Goal: Task Accomplishment & Management: Manage account settings

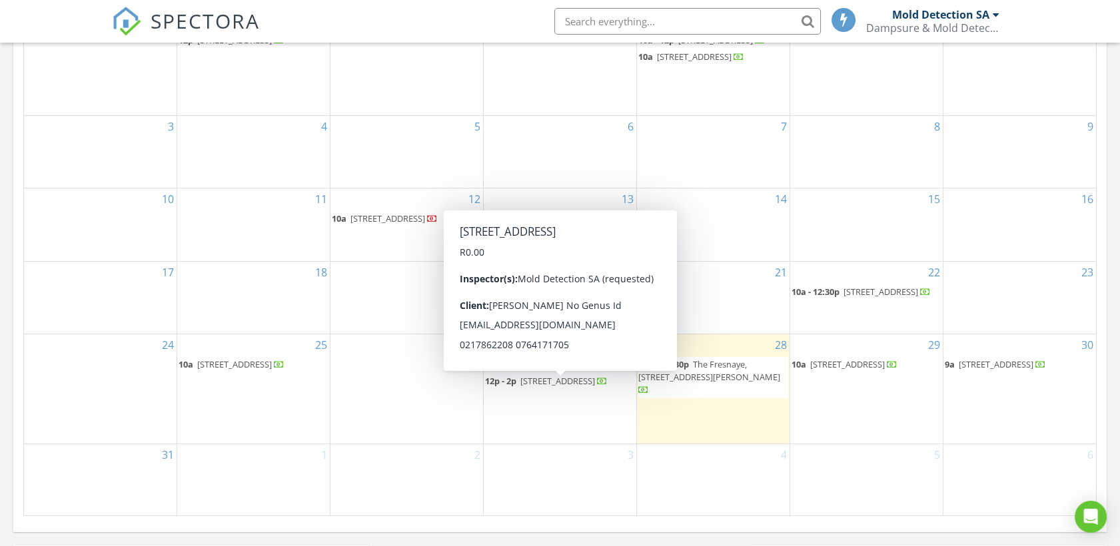
scroll to position [1236, 1144]
click at [538, 371] on span "70 Afrikander Rd, Cape Town 7975" at bounding box center [541, 365] width 75 height 12
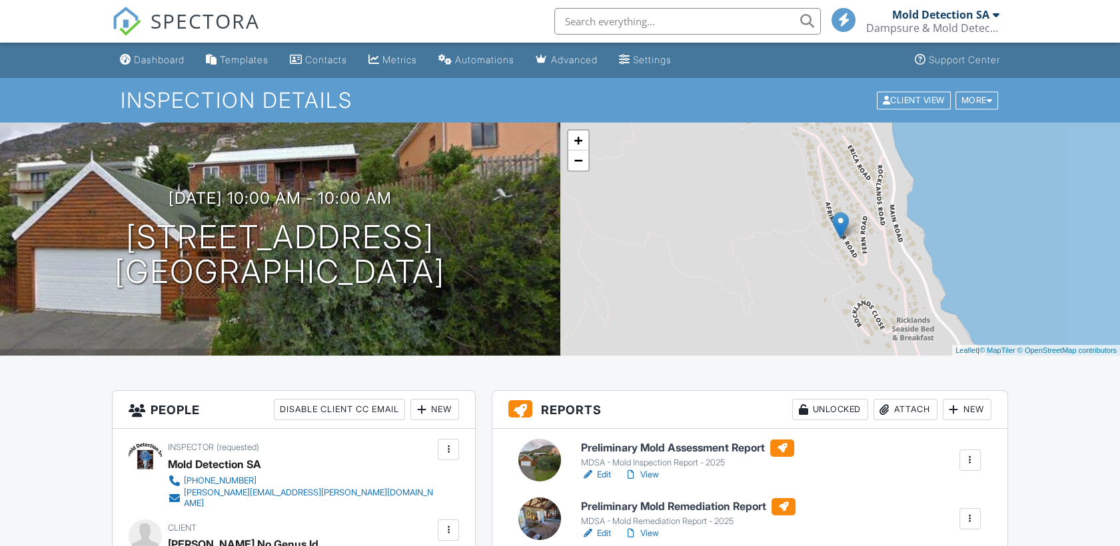
drag, startPoint x: 1118, startPoint y: 99, endPoint x: 1128, endPoint y: 171, distance: 71.9
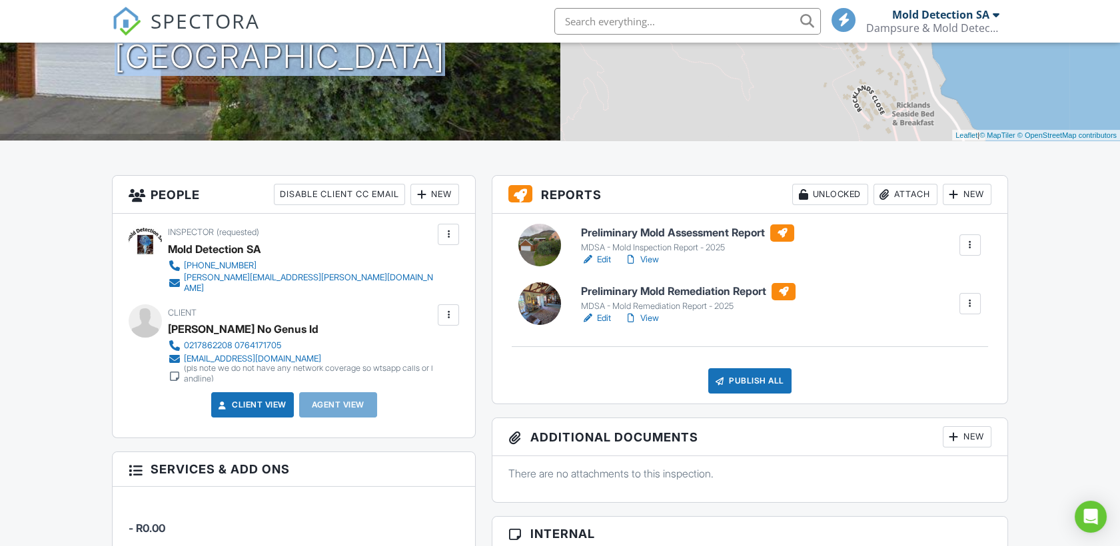
scroll to position [217, 0]
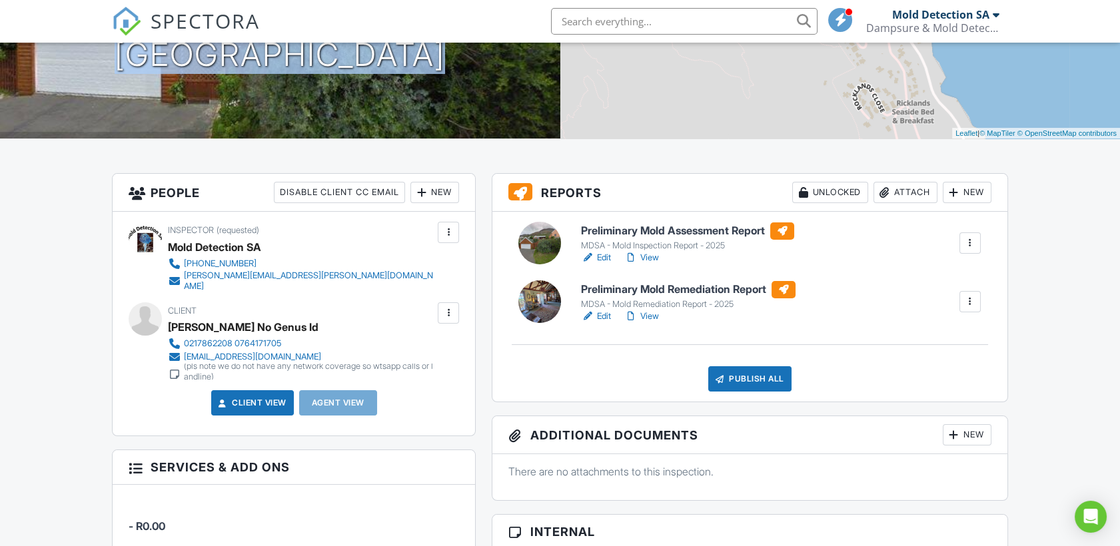
click at [603, 259] on link "Edit" at bounding box center [596, 257] width 30 height 13
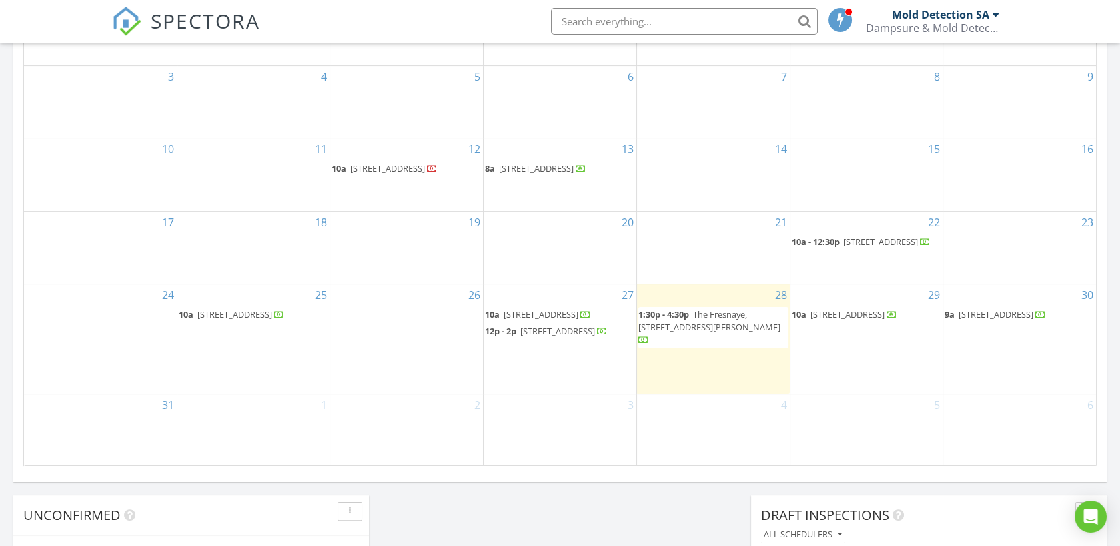
scroll to position [763, 0]
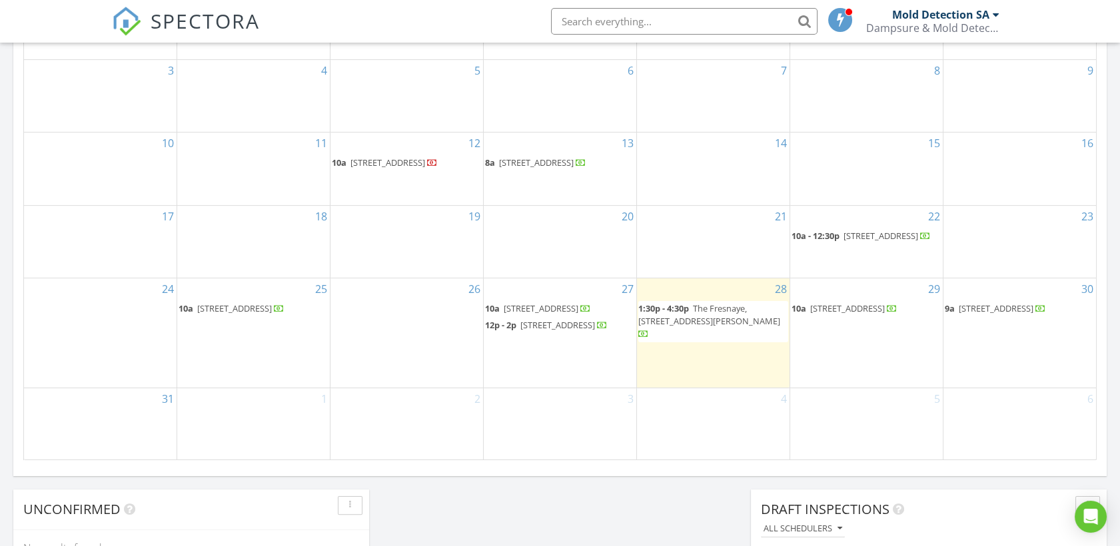
click at [553, 315] on span "70 Afrikander Rd, Cape Town 7975" at bounding box center [541, 309] width 75 height 12
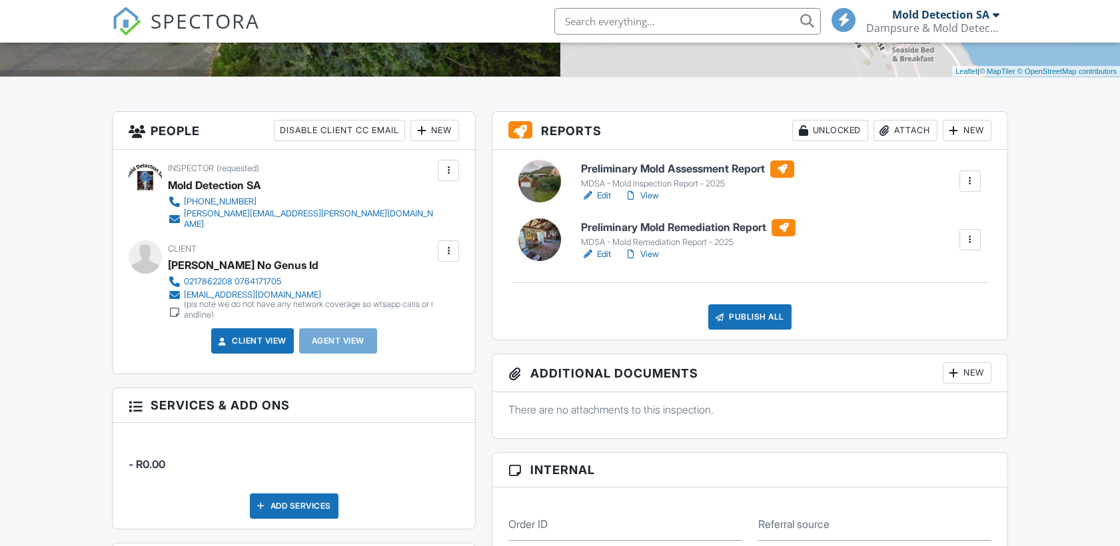
click at [603, 253] on link "Edit" at bounding box center [596, 254] width 30 height 13
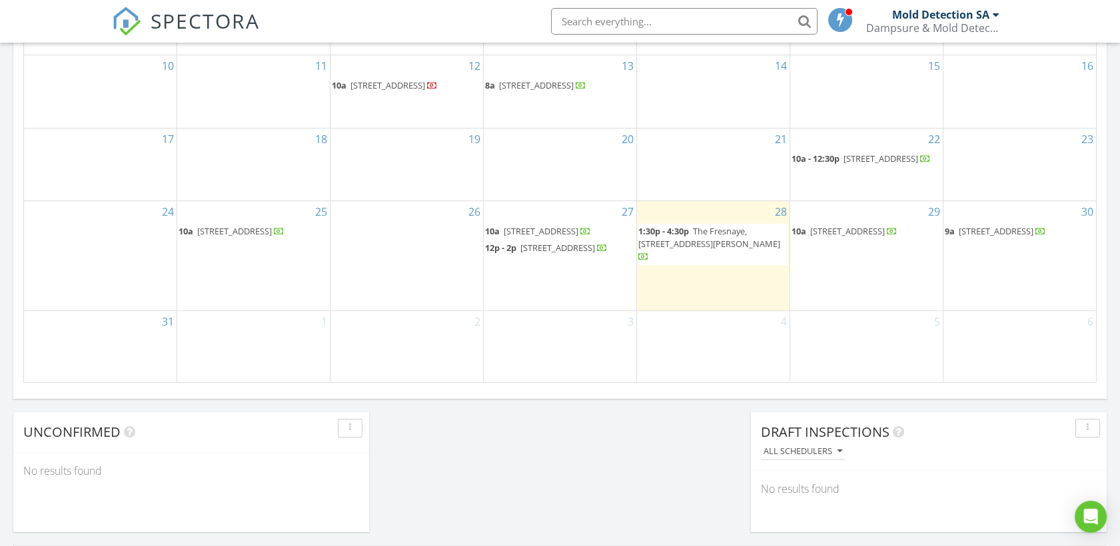
scroll to position [842, 0]
click at [526, 235] on span "70 Afrikander Rd, Cape Town 7975" at bounding box center [541, 229] width 75 height 12
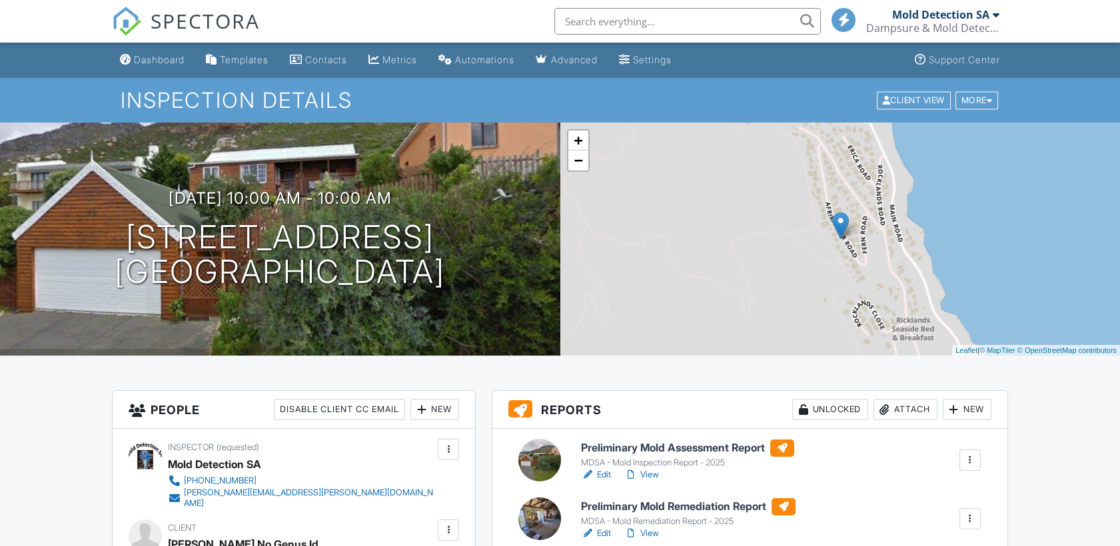
drag, startPoint x: 608, startPoint y: 532, endPoint x: 791, endPoint y: 393, distance: 230.2
click at [607, 532] on link "Edit" at bounding box center [596, 533] width 30 height 13
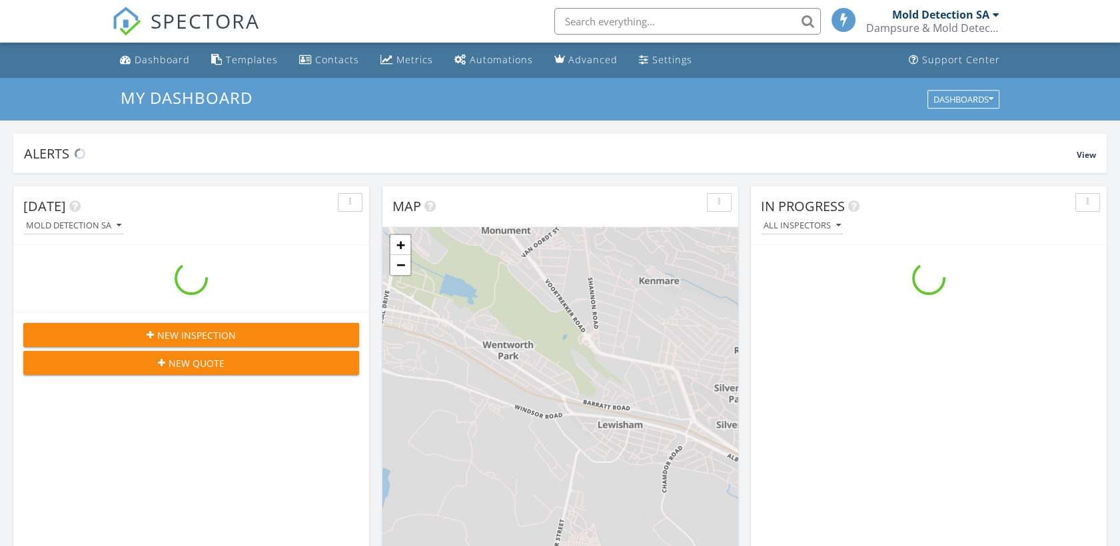
scroll to position [1236, 1144]
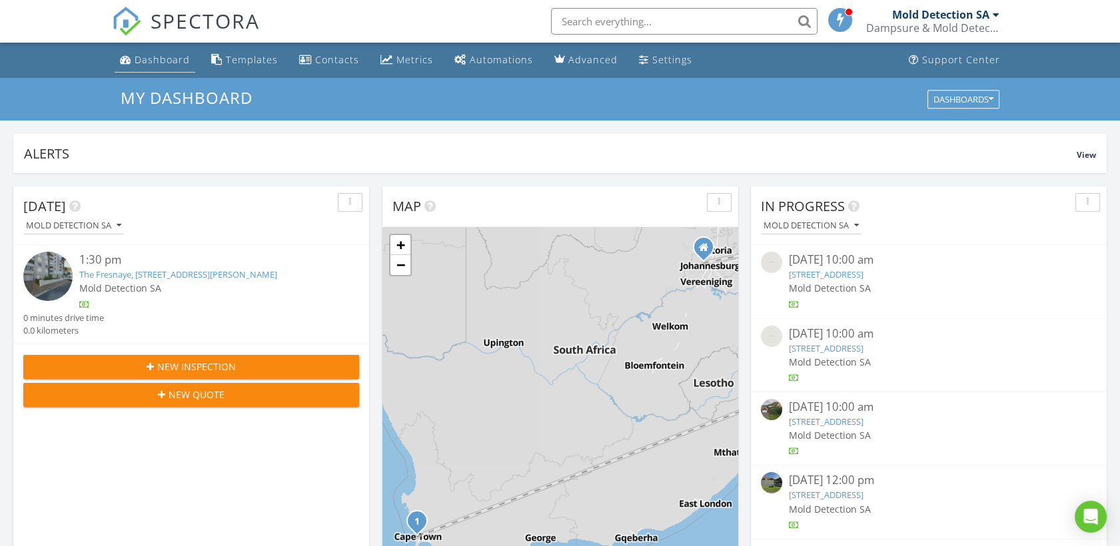
click at [153, 57] on div "Dashboard" at bounding box center [162, 59] width 55 height 13
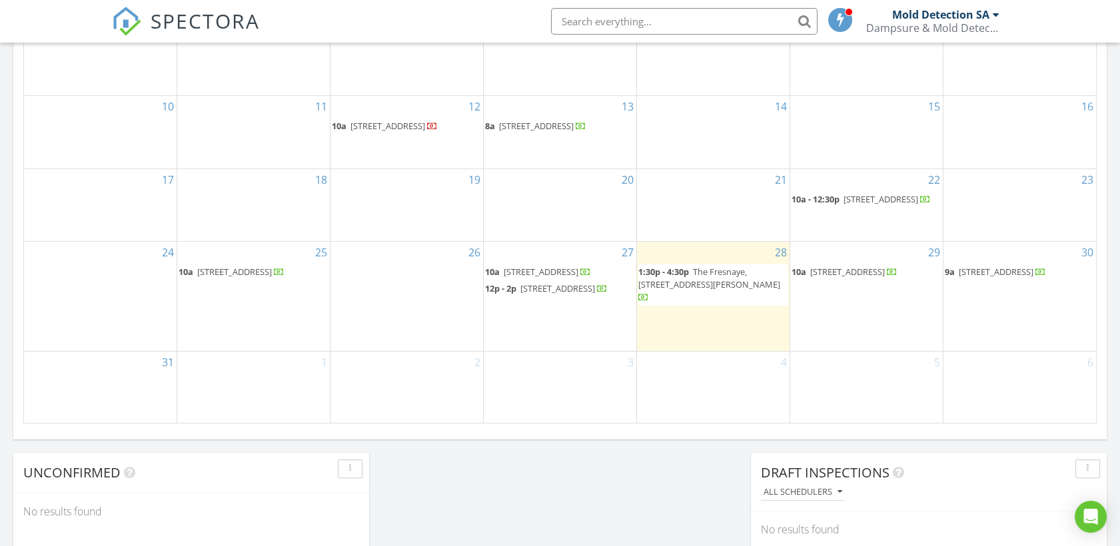
scroll to position [848, 0]
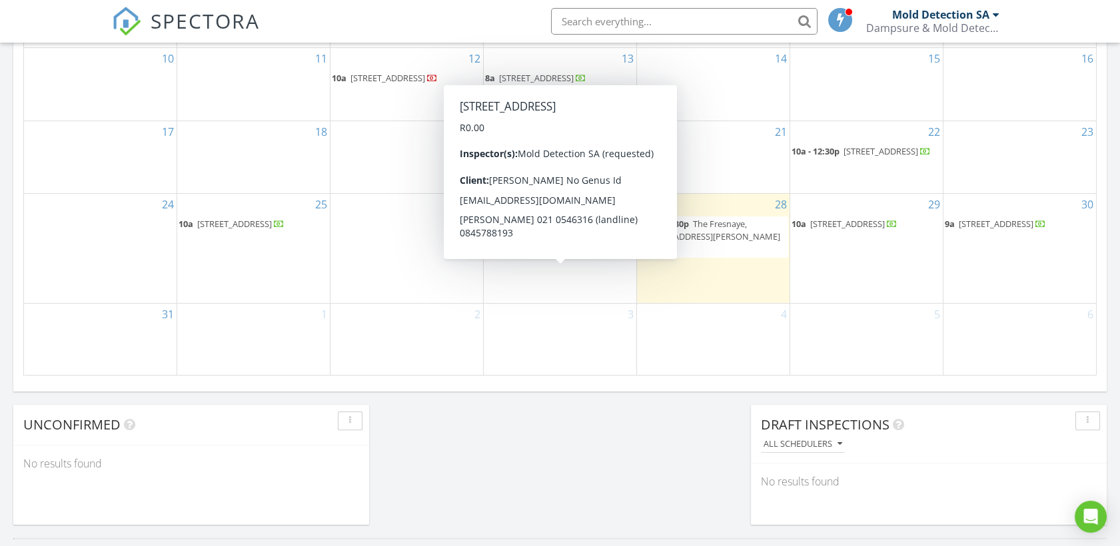
click at [537, 247] on span "44 Afrikander Rd, Cape Town 7975" at bounding box center [558, 241] width 75 height 12
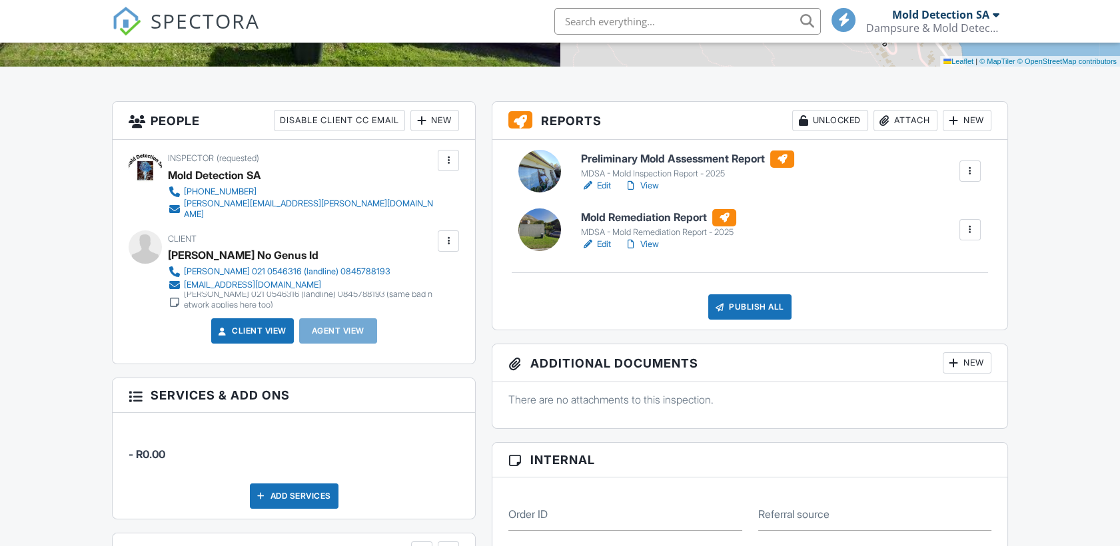
click at [600, 184] on link "Edit" at bounding box center [596, 185] width 30 height 13
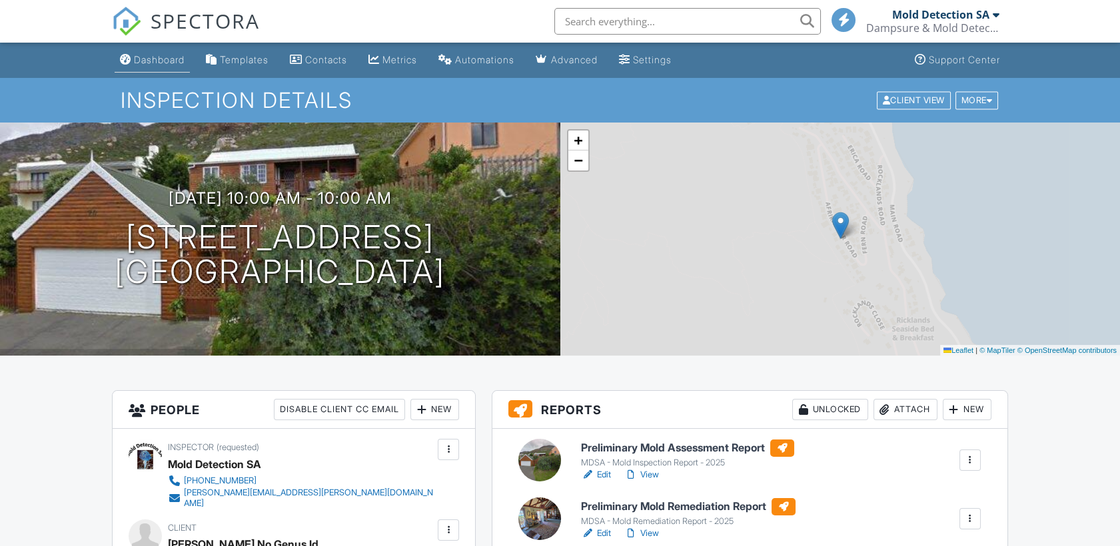
click at [165, 59] on div "Dashboard" at bounding box center [159, 59] width 51 height 11
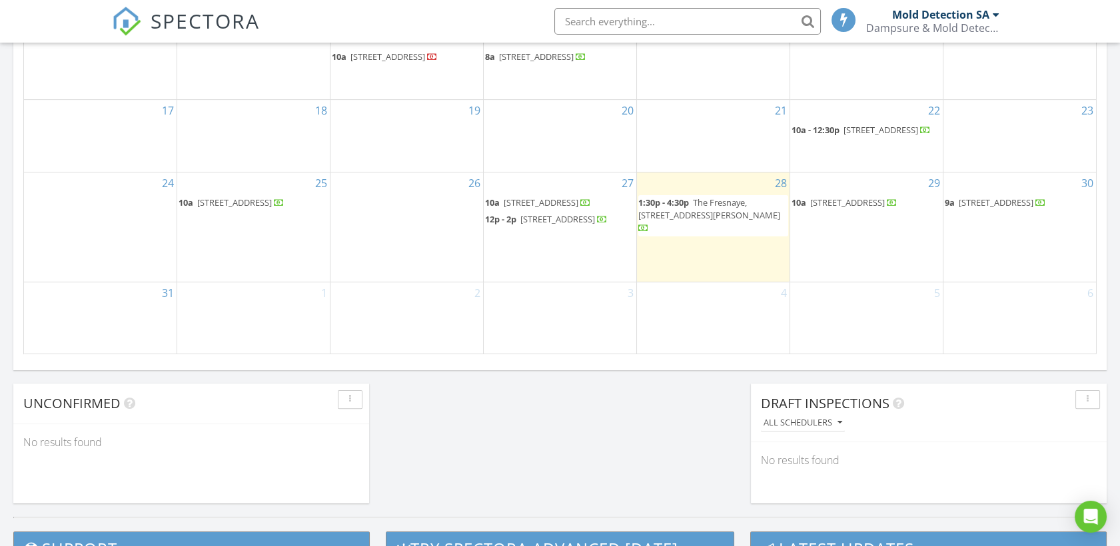
scroll to position [852, 0]
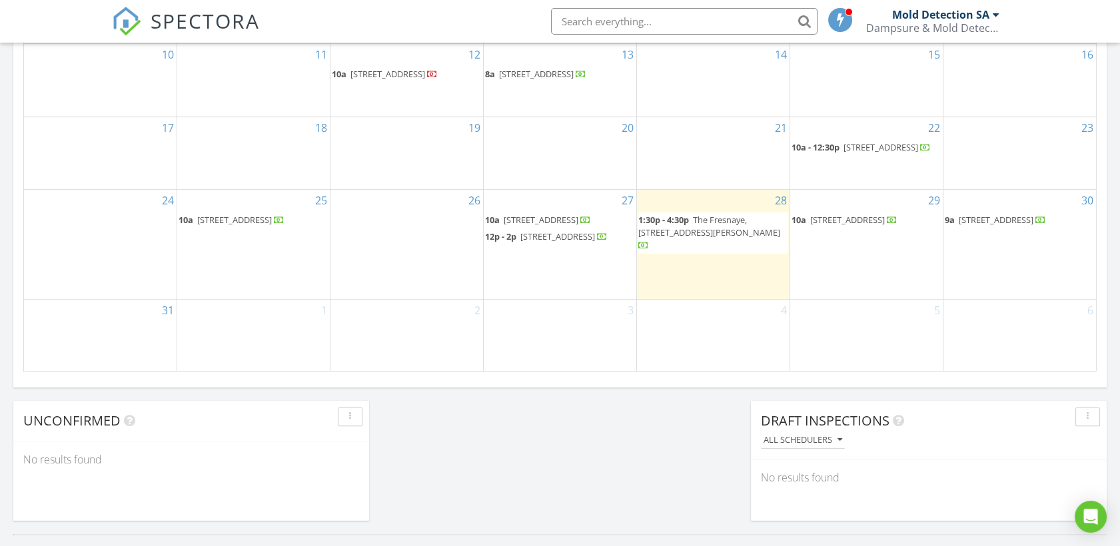
click at [536, 243] on span "44 Afrikander Rd, Cape Town 7975" at bounding box center [558, 237] width 75 height 12
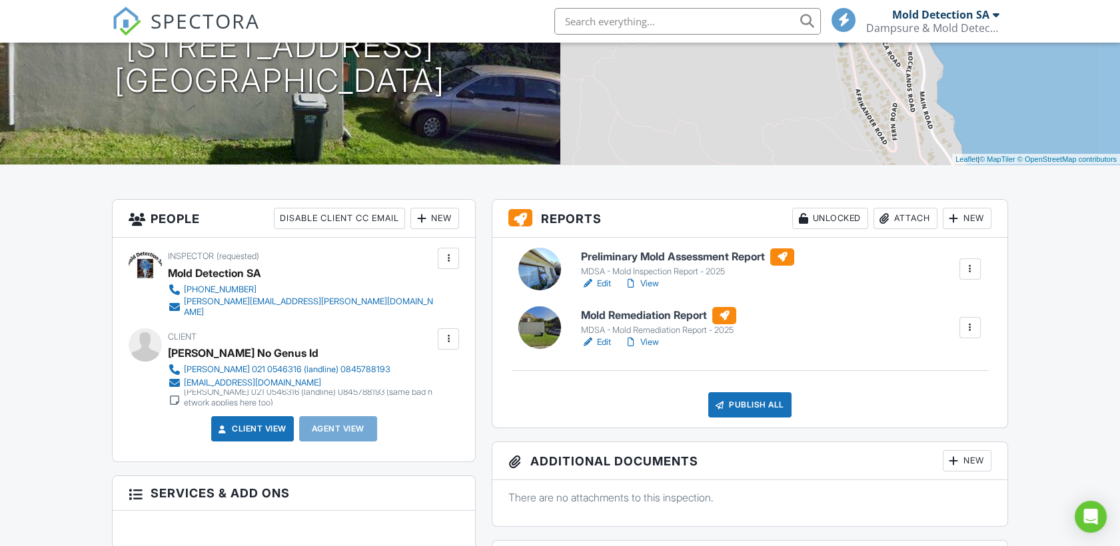
scroll to position [199, 0]
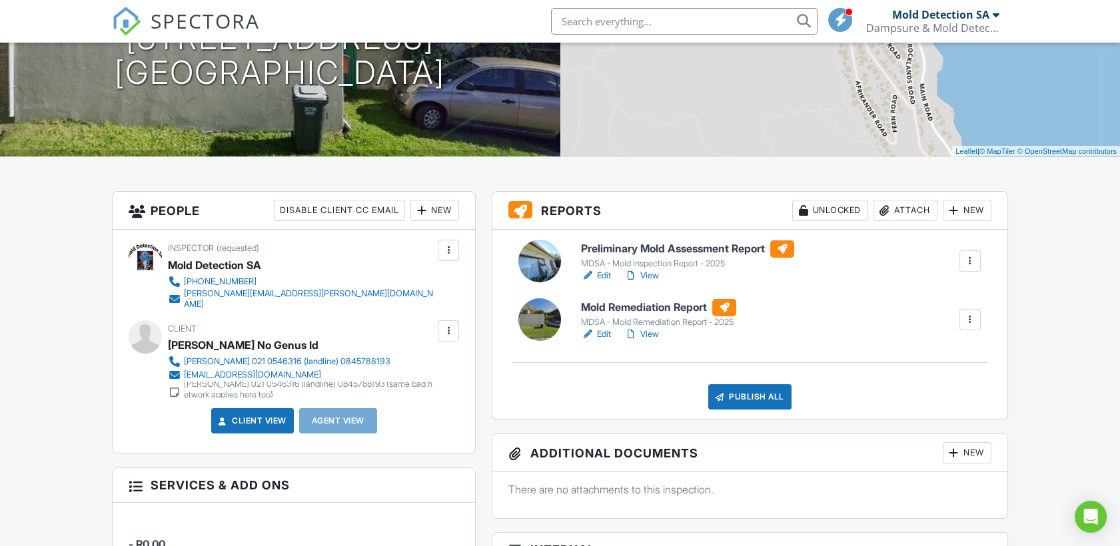
click at [602, 275] on link "Edit" at bounding box center [596, 275] width 30 height 13
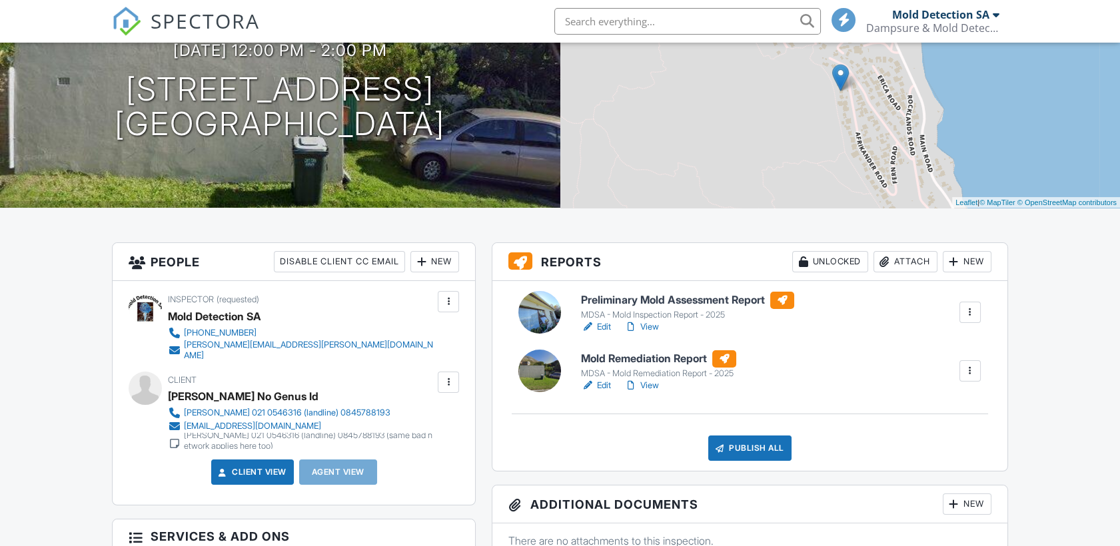
drag, startPoint x: 0, startPoint y: 0, endPoint x: 608, endPoint y: 384, distance: 718.9
click at [608, 384] on link "Edit" at bounding box center [596, 385] width 30 height 13
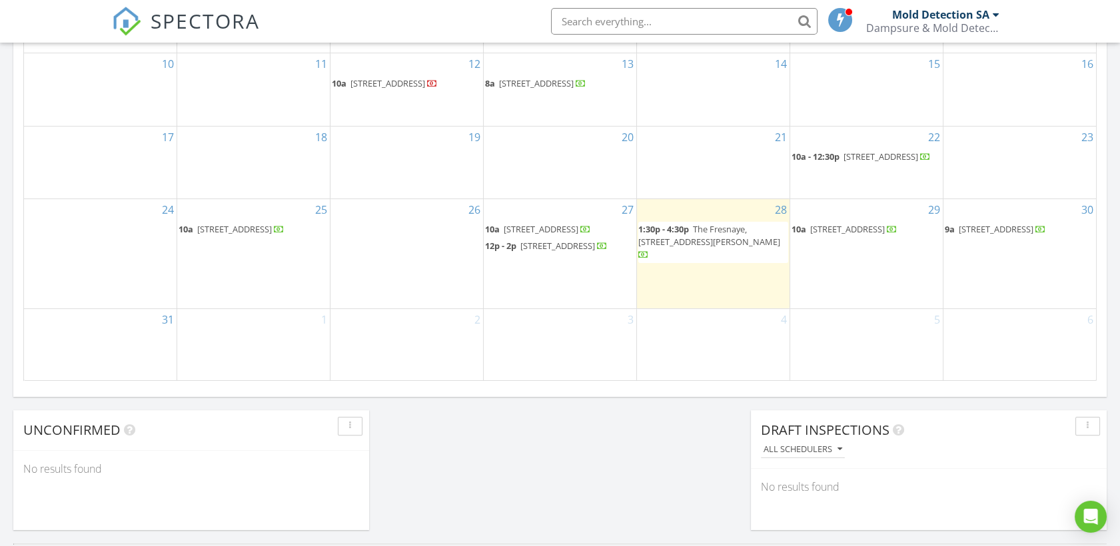
scroll to position [849, 0]
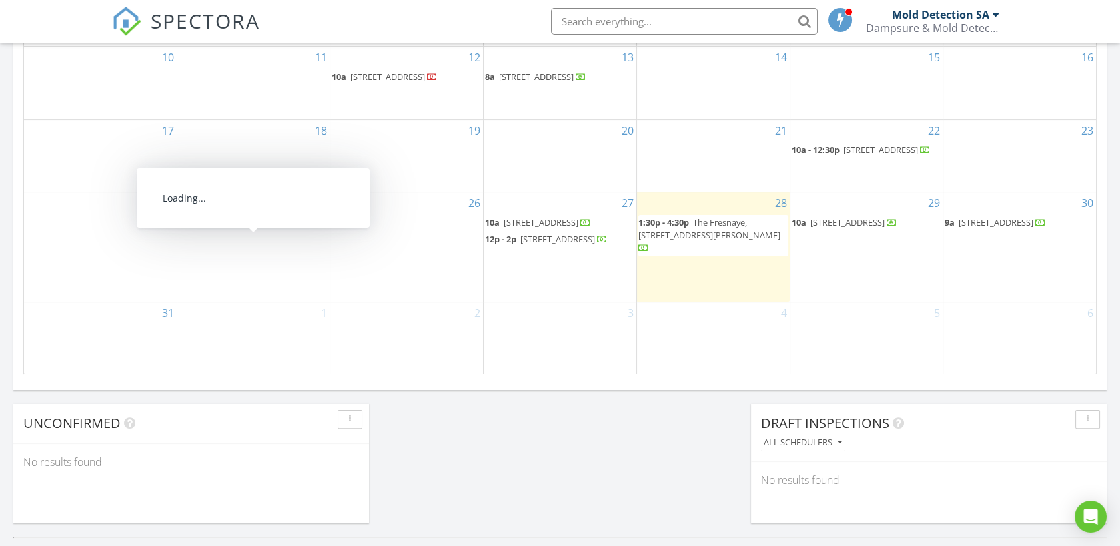
click at [239, 229] on span "8 Rustige Avenue, Eldoraigne Ext 3, Centurion 0157" at bounding box center [234, 223] width 75 height 12
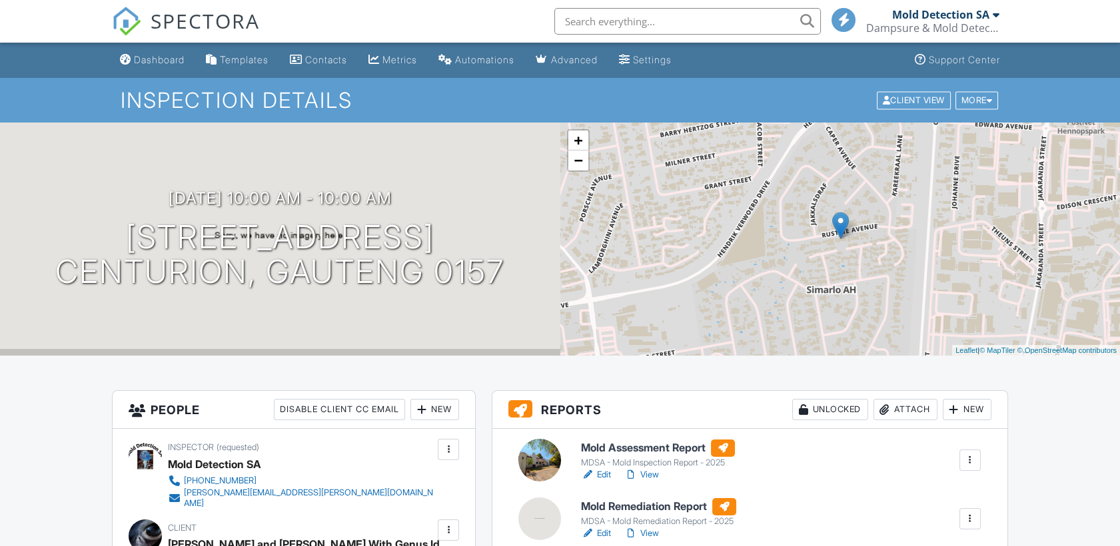
click at [600, 475] on link "Edit" at bounding box center [596, 475] width 30 height 13
